Goal: Transaction & Acquisition: Book appointment/travel/reservation

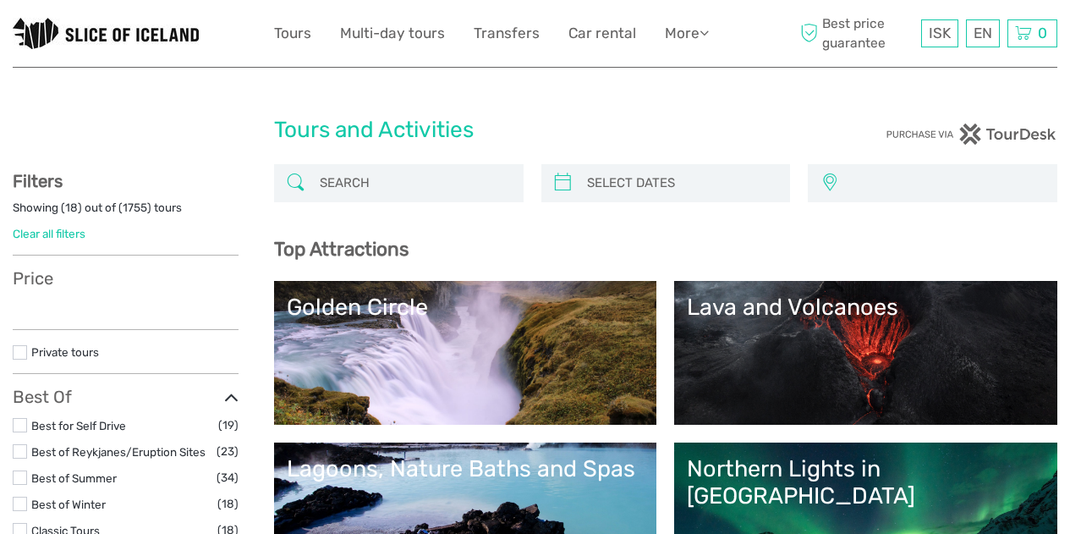
select select
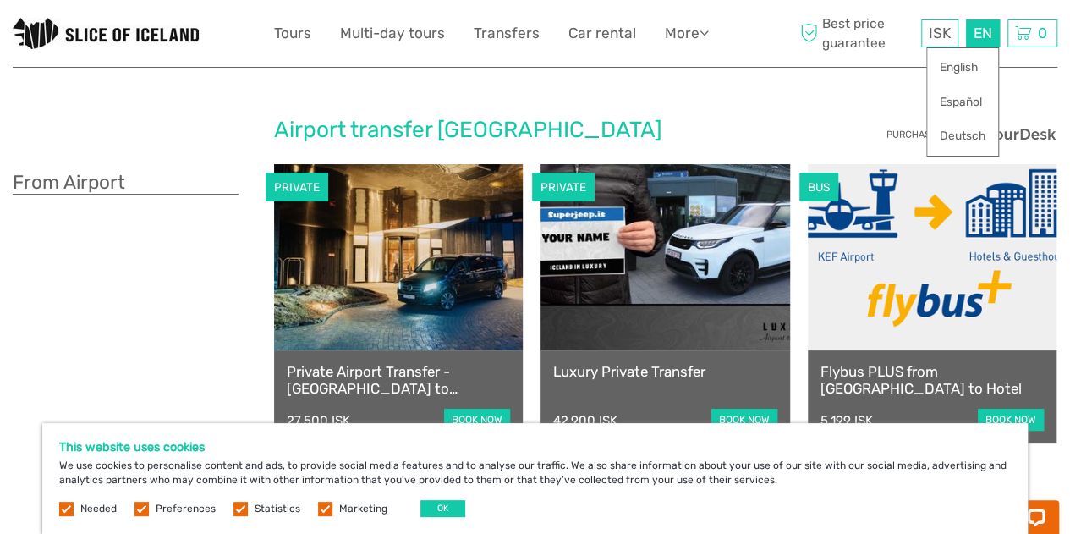
click at [977, 33] on div "EN English Español Deutsch" at bounding box center [983, 33] width 34 height 28
click at [961, 60] on link "English" at bounding box center [962, 67] width 71 height 30
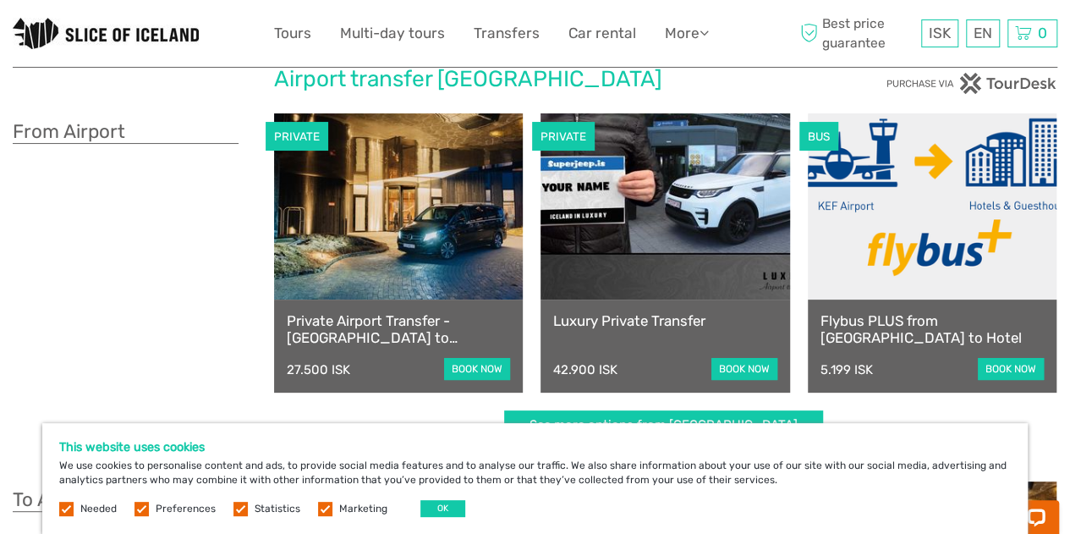
scroll to position [54, 0]
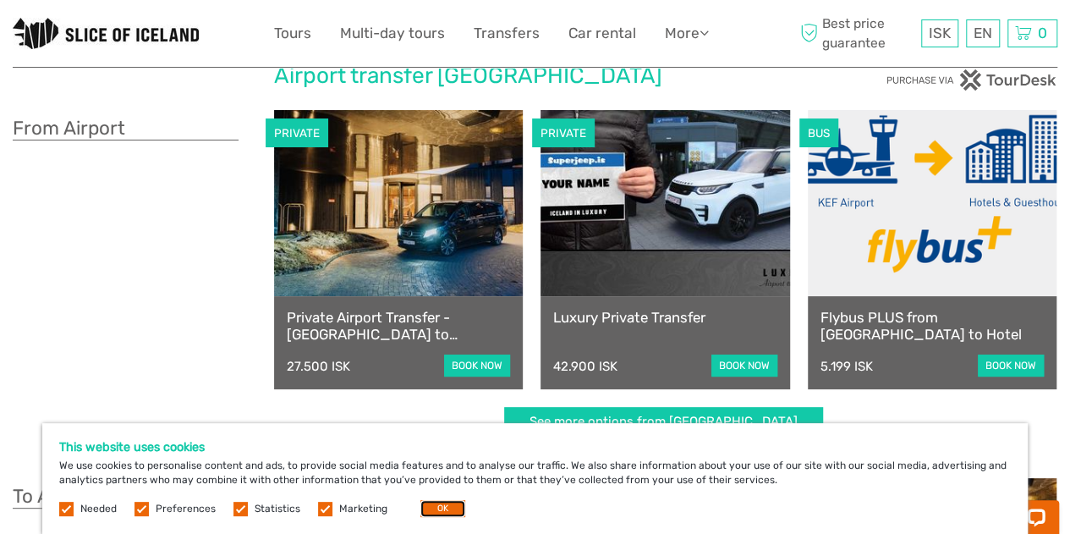
click at [438, 508] on button "OK" at bounding box center [442, 508] width 45 height 17
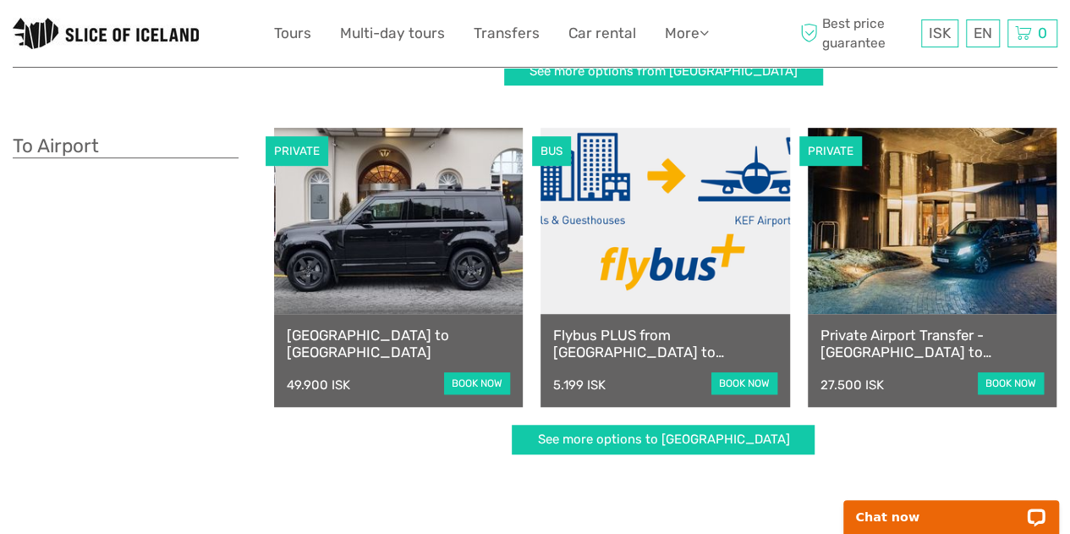
scroll to position [408, 0]
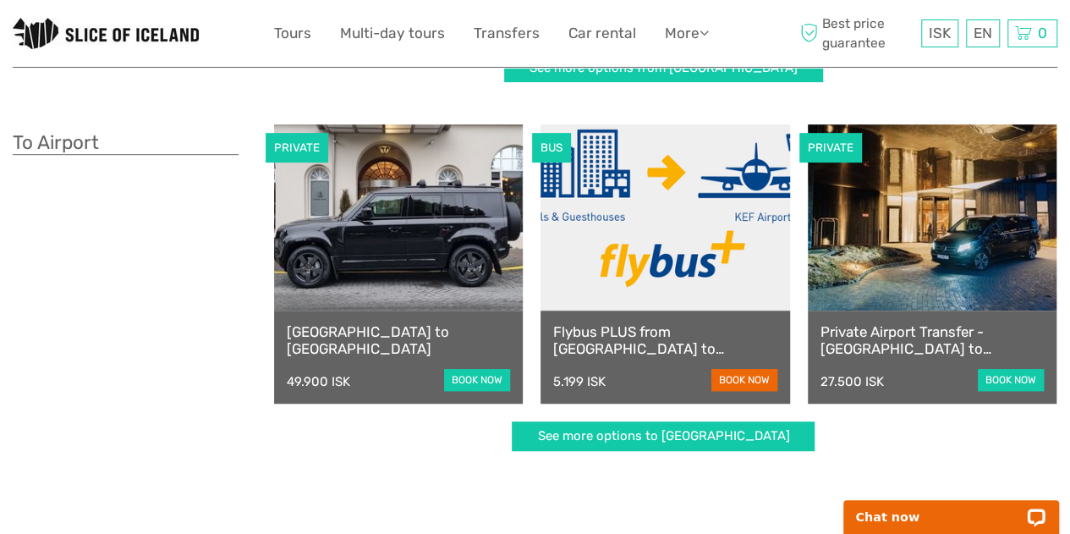
click at [736, 376] on link "book now" at bounding box center [744, 380] width 66 height 22
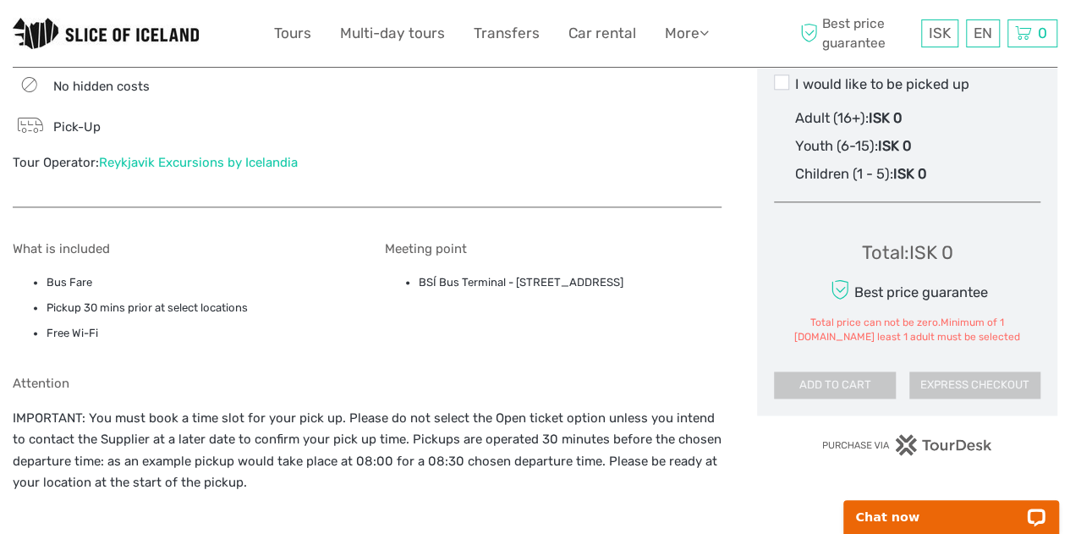
scroll to position [1012, 0]
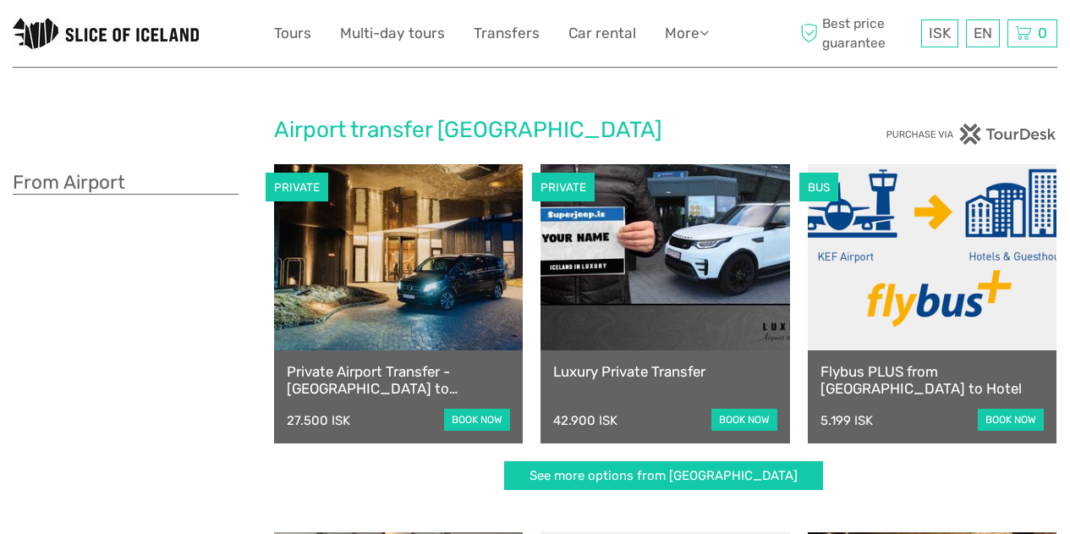
scroll to position [408, 0]
